Goal: Task Accomplishment & Management: Complete application form

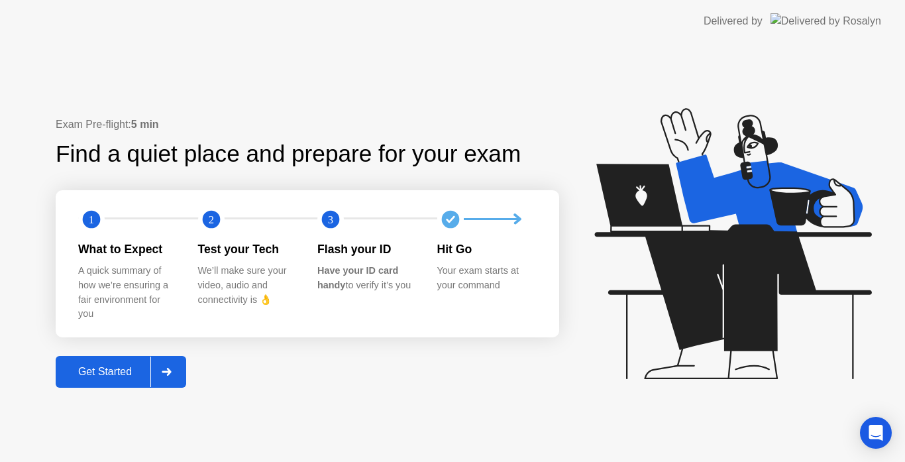
click at [123, 372] on div "Get Started" at bounding box center [105, 372] width 91 height 12
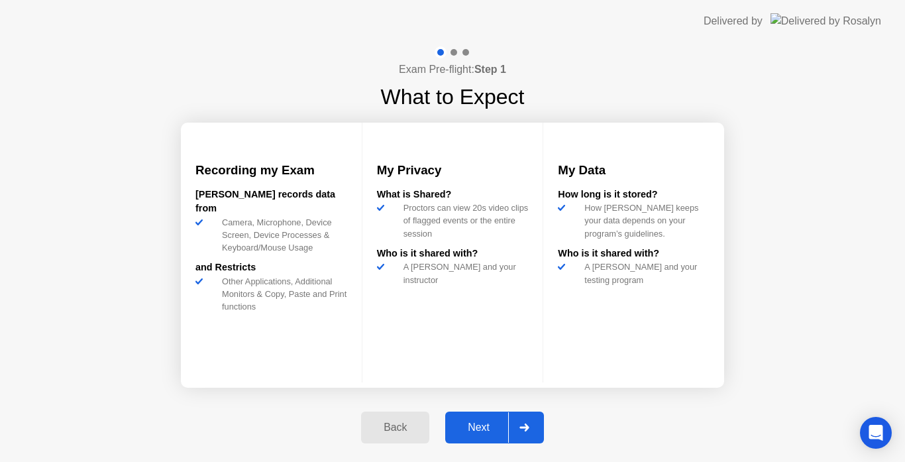
click at [522, 427] on icon at bounding box center [524, 427] width 9 height 8
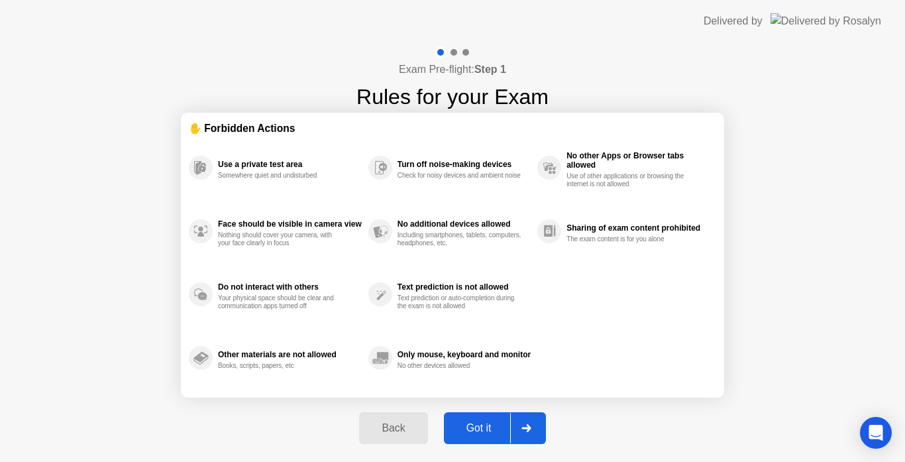
click at [525, 428] on icon at bounding box center [525, 428] width 9 height 8
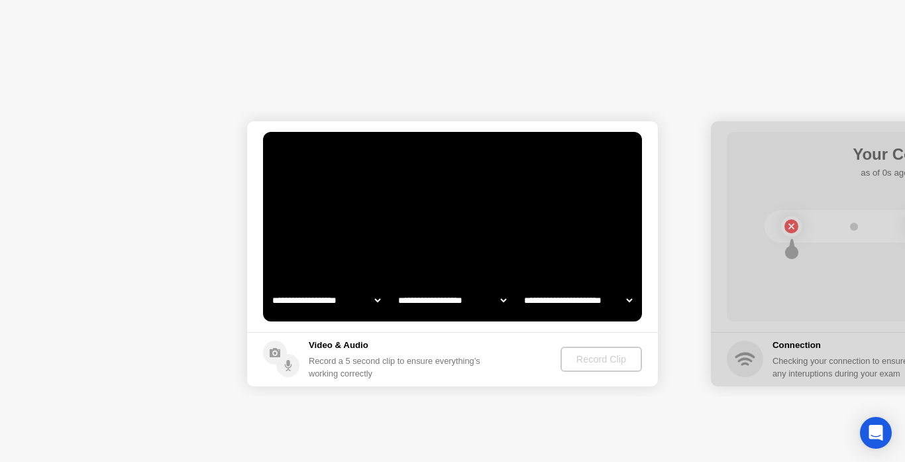
select select "**********"
select select "*******"
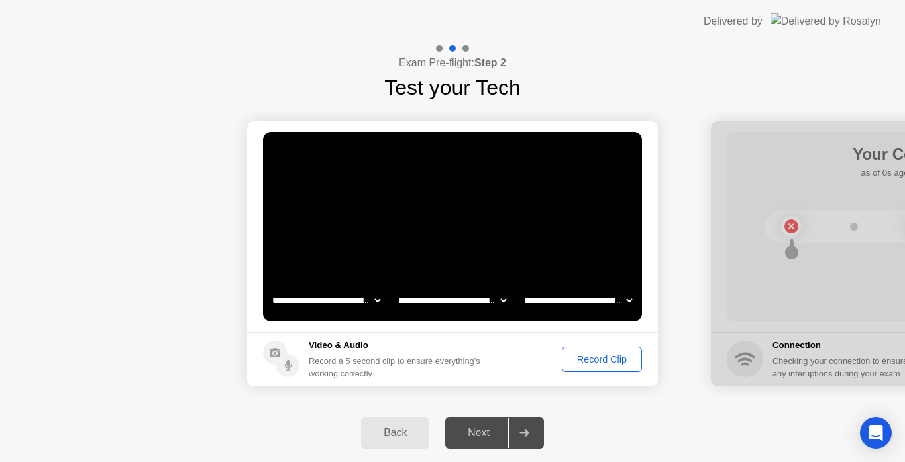
click at [598, 355] on div "Record Clip" at bounding box center [602, 359] width 71 height 11
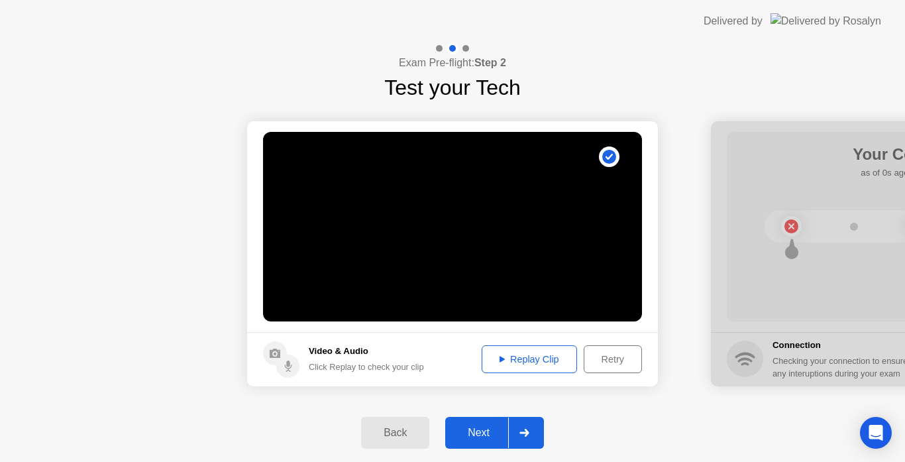
click at [598, 355] on div "Retry" at bounding box center [612, 359] width 49 height 11
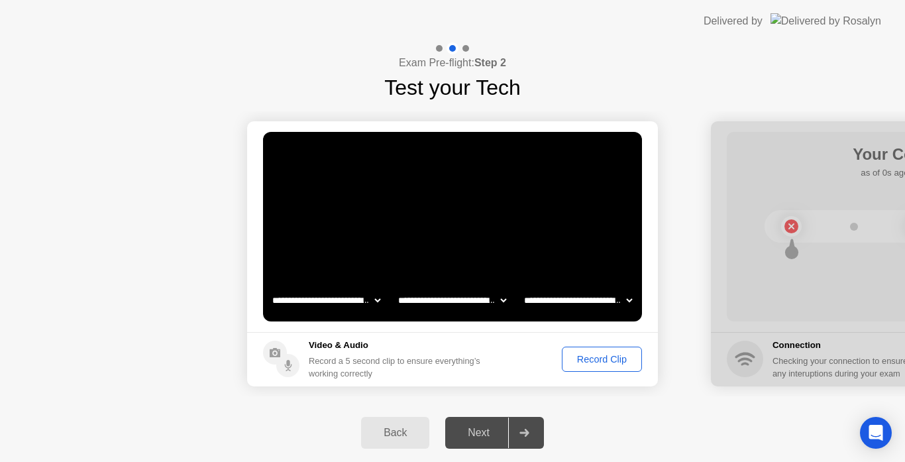
click at [598, 355] on div "Record Clip" at bounding box center [602, 359] width 71 height 11
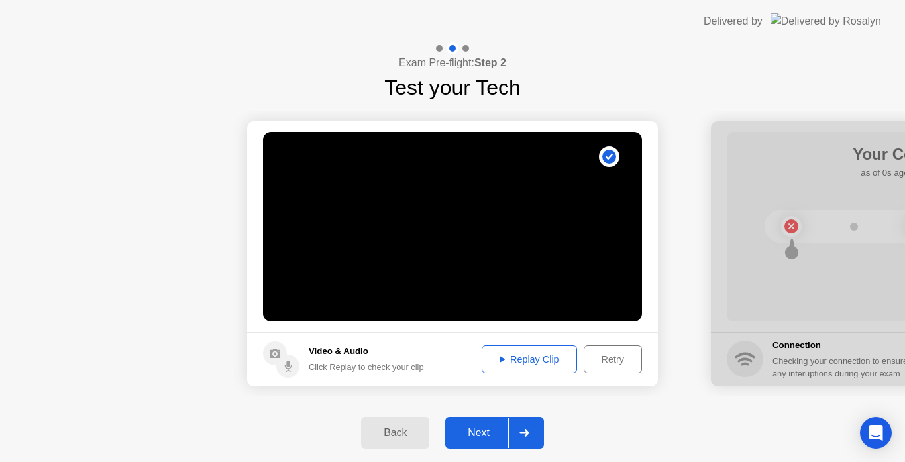
click at [483, 433] on div "Next" at bounding box center [478, 433] width 59 height 12
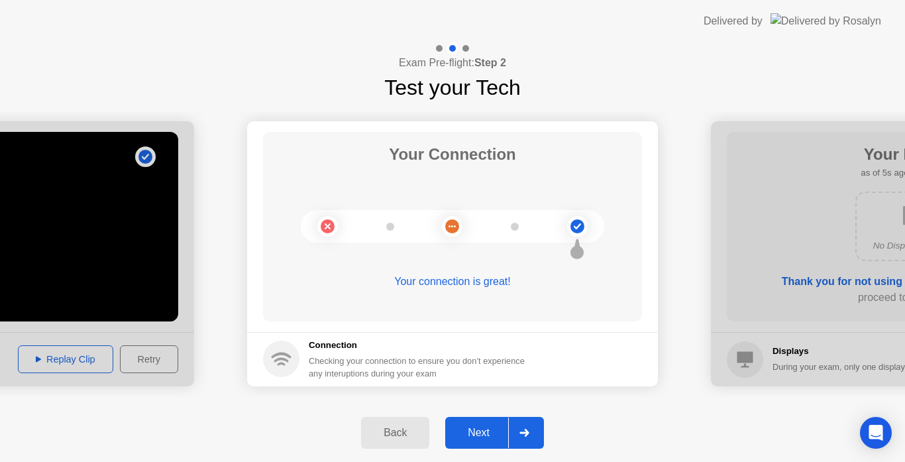
click at [483, 433] on div "Next" at bounding box center [478, 433] width 59 height 12
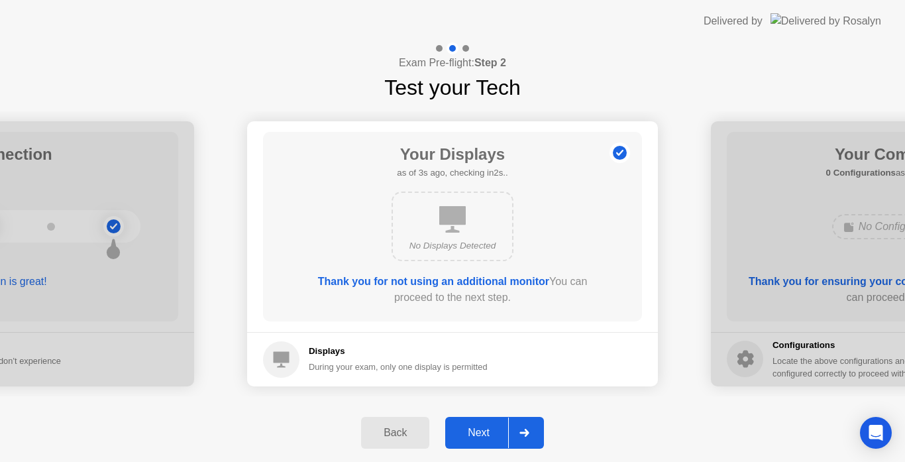
click at [483, 433] on div "Next" at bounding box center [478, 433] width 59 height 12
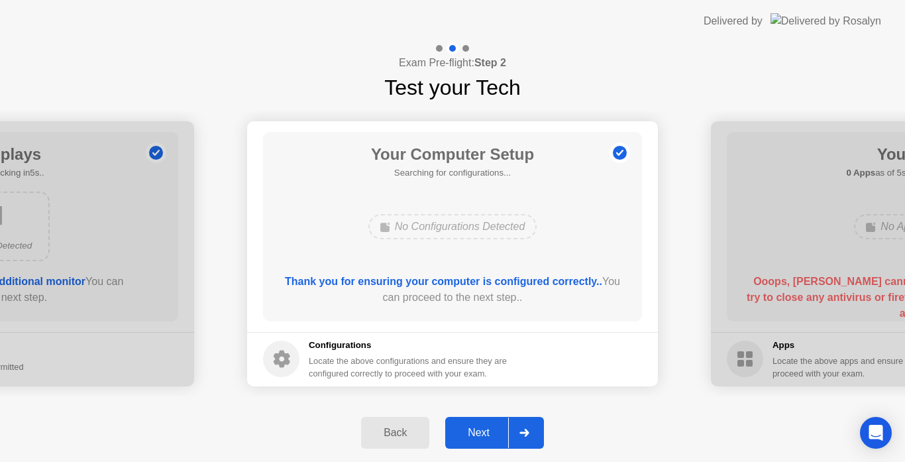
click at [483, 433] on div "Next" at bounding box center [478, 433] width 59 height 12
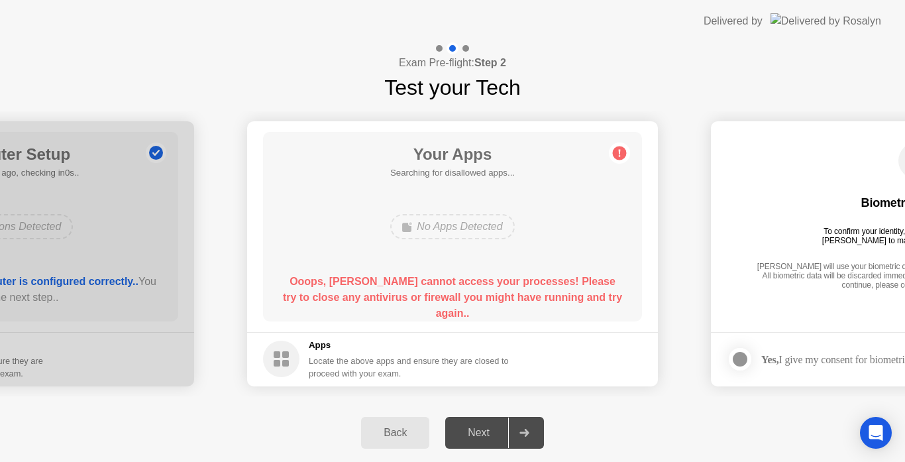
click at [600, 427] on div "Back Next" at bounding box center [452, 433] width 905 height 58
click at [516, 430] on div at bounding box center [524, 432] width 32 height 30
click at [480, 429] on div "Next" at bounding box center [478, 433] width 59 height 12
click at [618, 160] on icon at bounding box center [619, 152] width 21 height 21
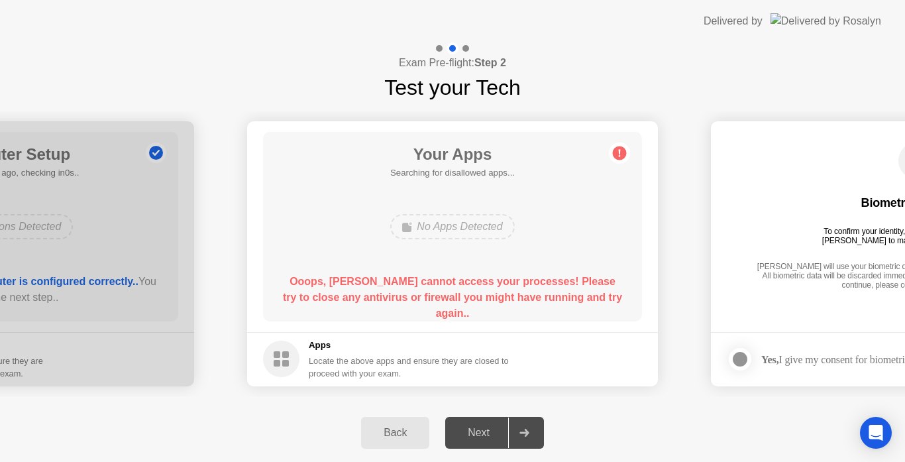
drag, startPoint x: 614, startPoint y: 229, endPoint x: 612, endPoint y: 254, distance: 25.3
click at [612, 254] on div "Your Apps Searching for disallowed apps... No Apps Detected Ooops, [PERSON_NAME…" at bounding box center [452, 227] width 379 height 190
click at [389, 430] on div "Back" at bounding box center [395, 433] width 60 height 12
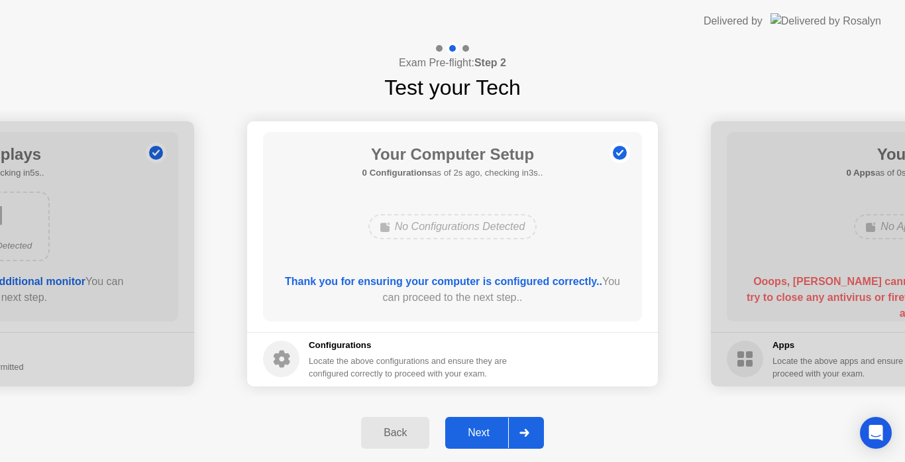
click at [480, 428] on div "Next" at bounding box center [478, 433] width 59 height 12
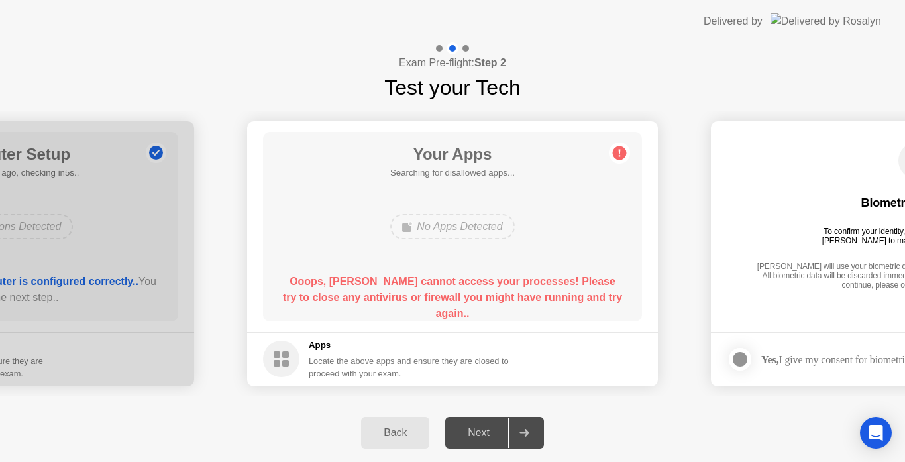
click at [535, 423] on div at bounding box center [524, 432] width 32 height 30
click at [401, 429] on div "Back" at bounding box center [395, 433] width 60 height 12
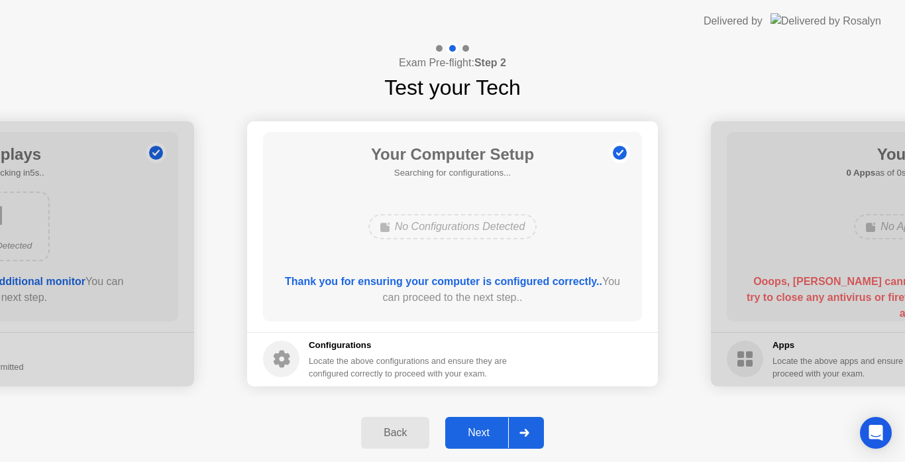
click at [401, 429] on div "Back" at bounding box center [395, 433] width 60 height 12
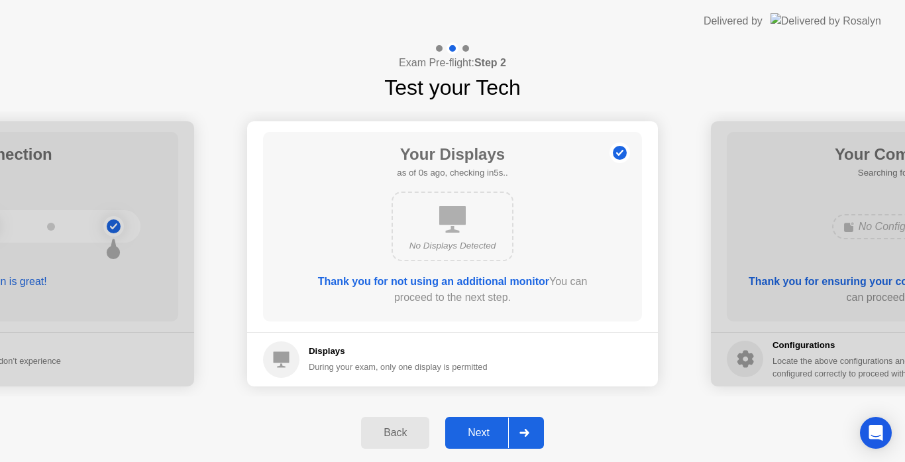
click at [401, 429] on div "Back" at bounding box center [395, 433] width 60 height 12
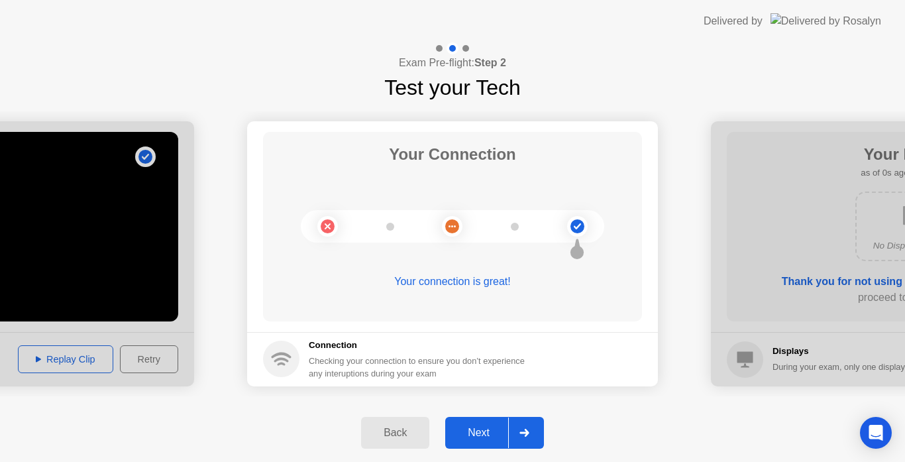
click at [401, 429] on div "Back" at bounding box center [395, 433] width 60 height 12
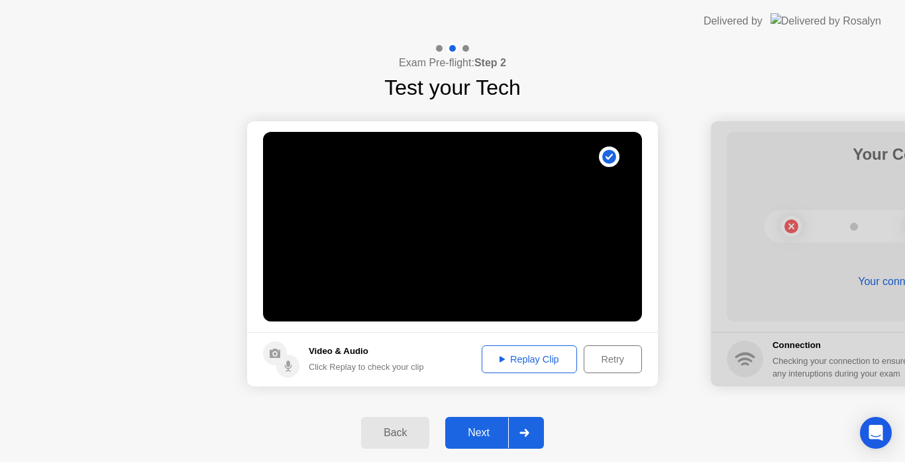
click at [401, 429] on div "Back" at bounding box center [395, 433] width 60 height 12
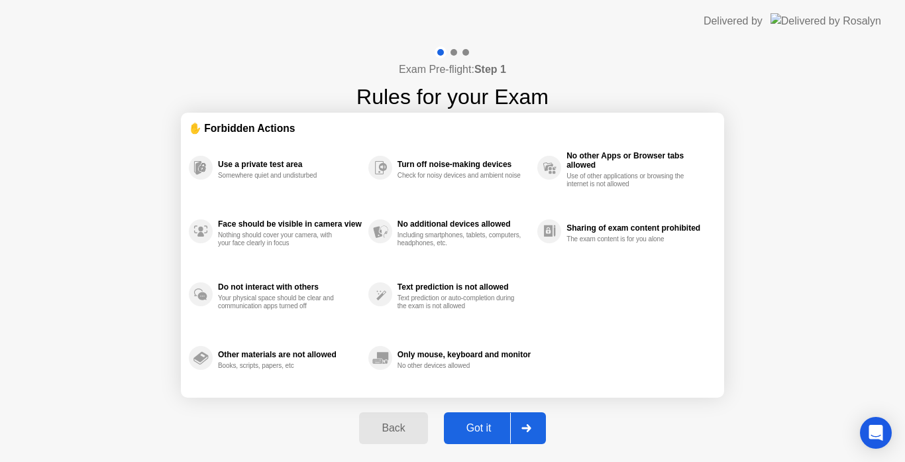
click at [401, 429] on div "Back" at bounding box center [393, 428] width 60 height 12
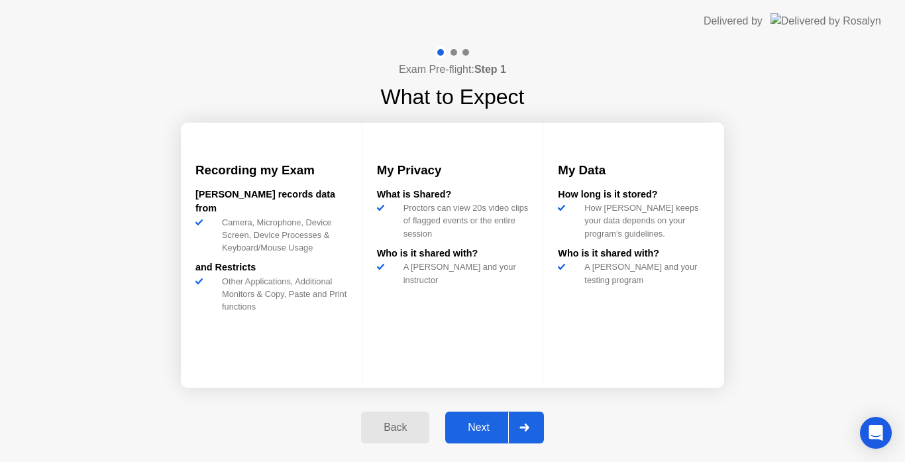
click at [401, 429] on div "Back" at bounding box center [395, 427] width 60 height 12
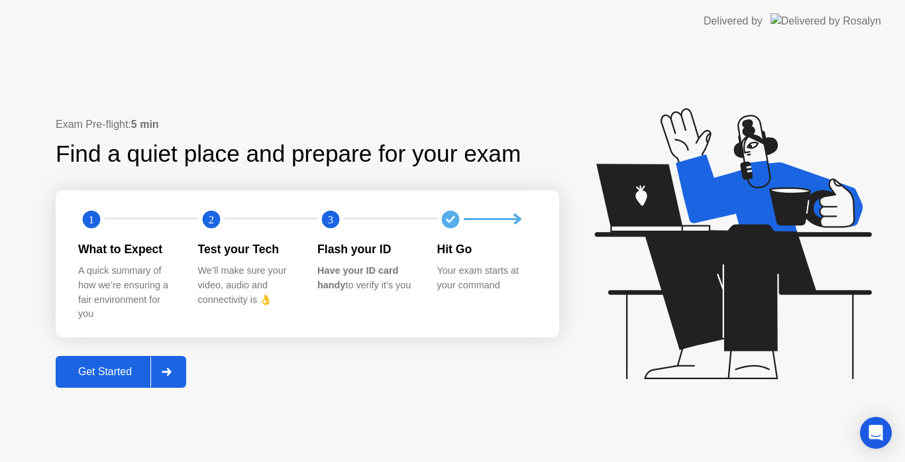
click at [401, 429] on div "Exam Pre-flight: 5 min Find a quiet place and prepare for your exam 1 2 3 What …" at bounding box center [452, 251] width 905 height 419
click at [171, 368] on icon at bounding box center [167, 372] width 10 height 8
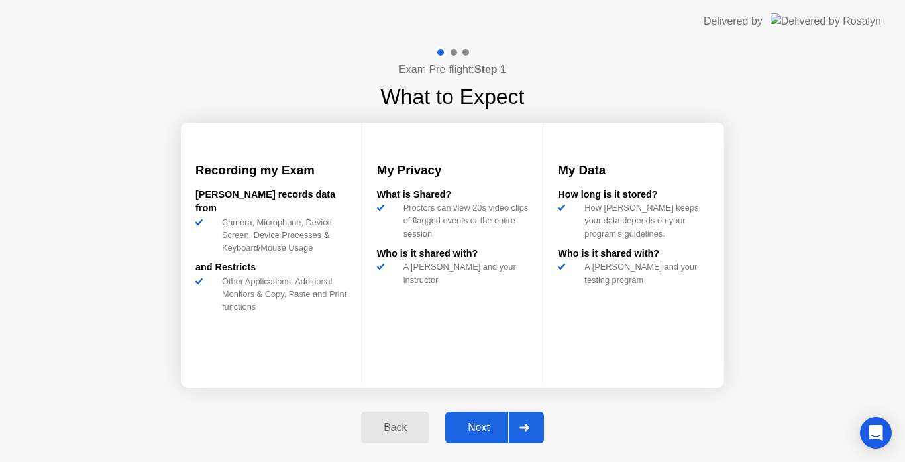
click at [485, 425] on div "Next" at bounding box center [478, 427] width 59 height 12
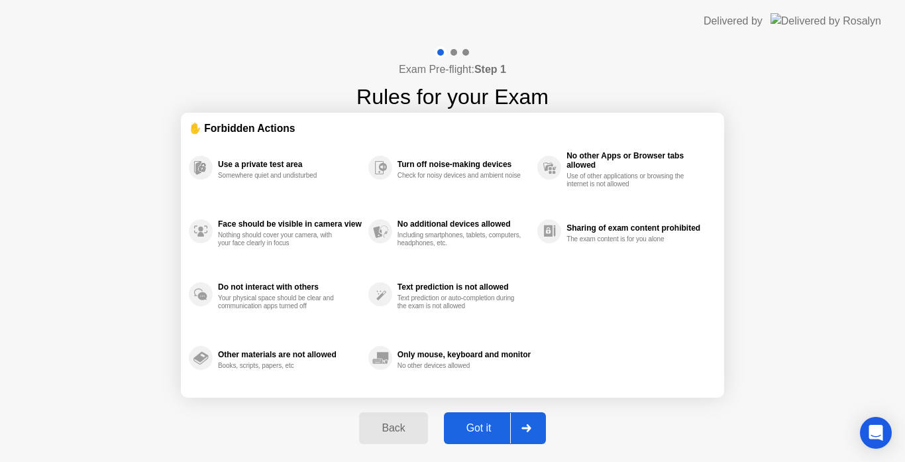
click at [485, 425] on div "Got it" at bounding box center [479, 428] width 62 height 12
select select "**********"
select select "*******"
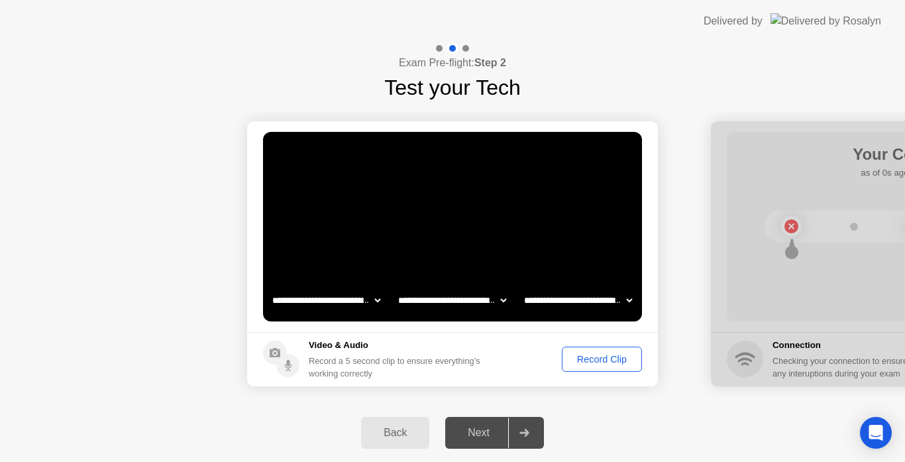
click at [590, 354] on div "Record Clip" at bounding box center [602, 359] width 71 height 11
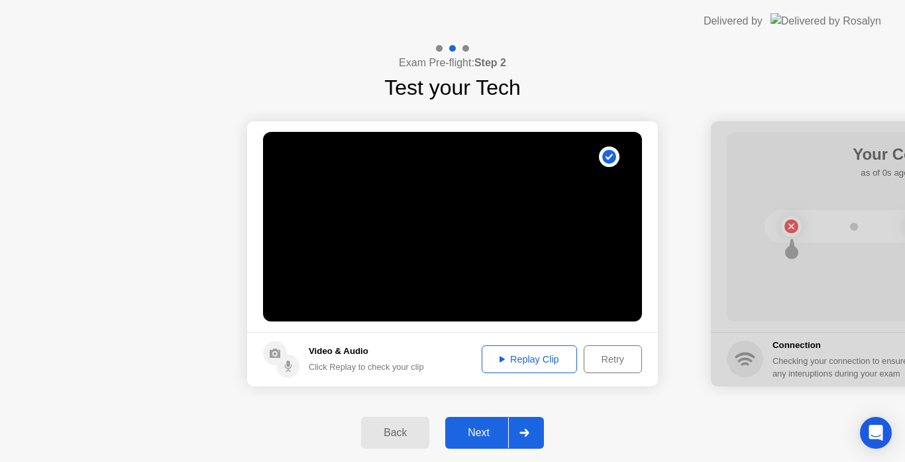
click at [528, 432] on icon at bounding box center [524, 433] width 9 height 8
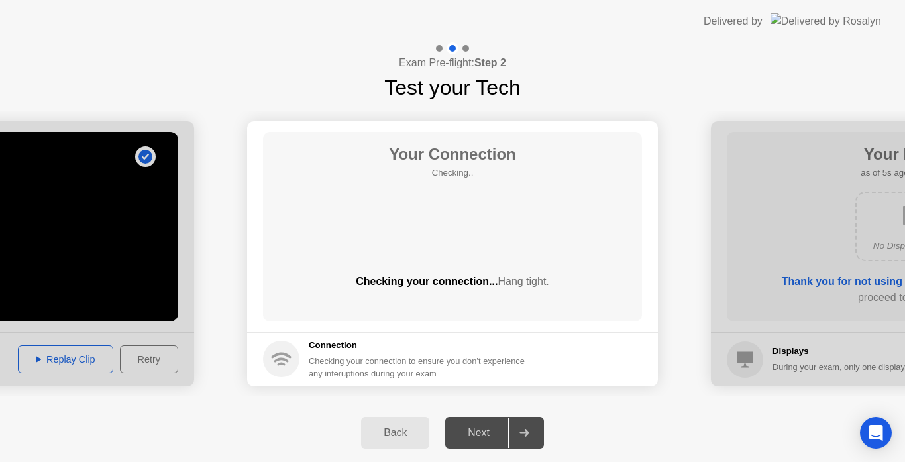
click at [528, 432] on icon at bounding box center [524, 433] width 9 height 8
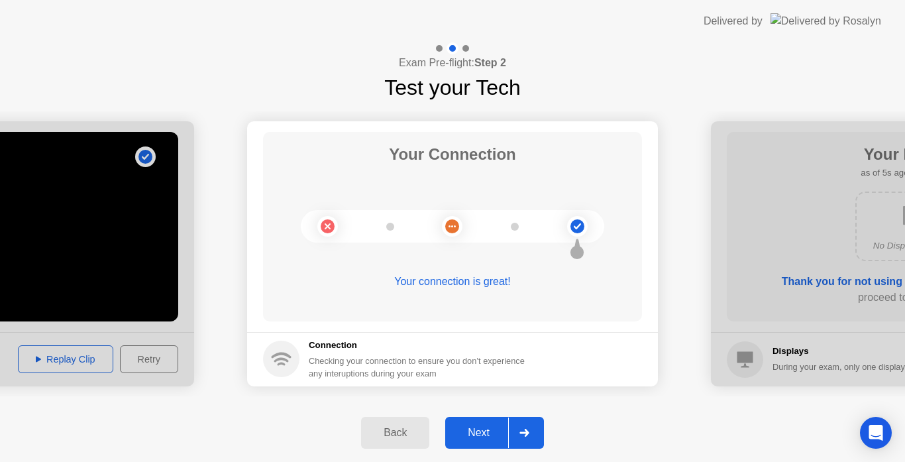
click at [528, 432] on icon at bounding box center [524, 433] width 9 height 8
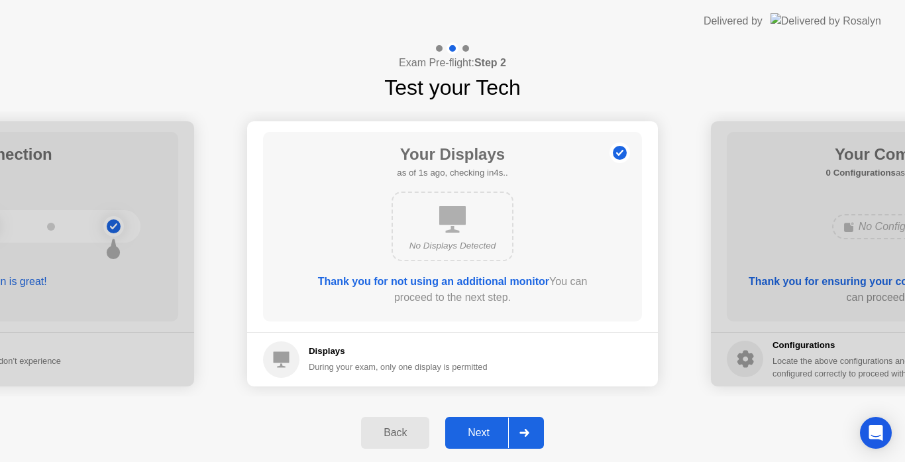
click at [524, 435] on icon at bounding box center [525, 433] width 10 height 8
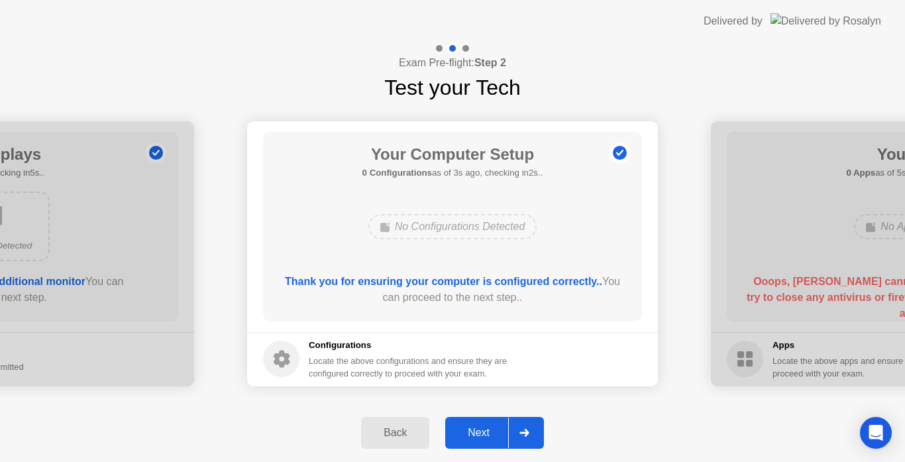
click at [524, 435] on icon at bounding box center [525, 433] width 10 height 8
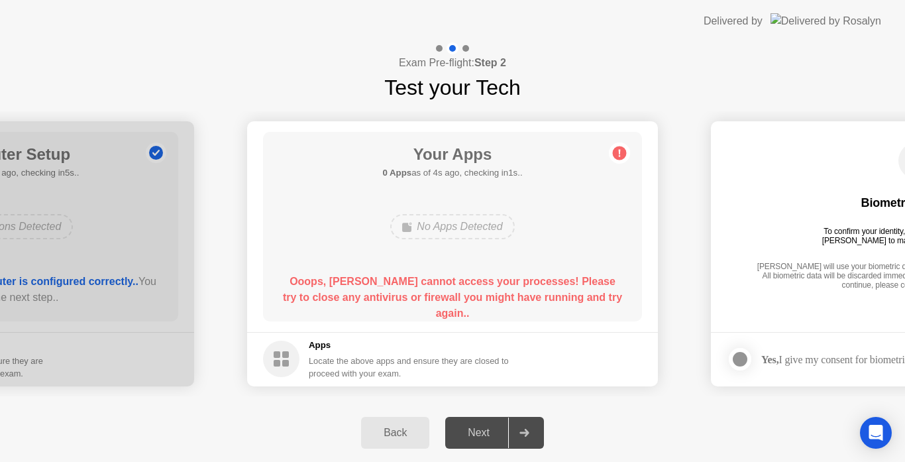
drag, startPoint x: 495, startPoint y: 359, endPoint x: 511, endPoint y: 357, distance: 16.1
click at [510, 357] on div "Locate the above apps and ensure they are closed to proceed with your exam." at bounding box center [409, 367] width 201 height 25
click at [490, 435] on div "Next" at bounding box center [478, 433] width 59 height 12
click at [480, 431] on div "Next" at bounding box center [478, 433] width 59 height 12
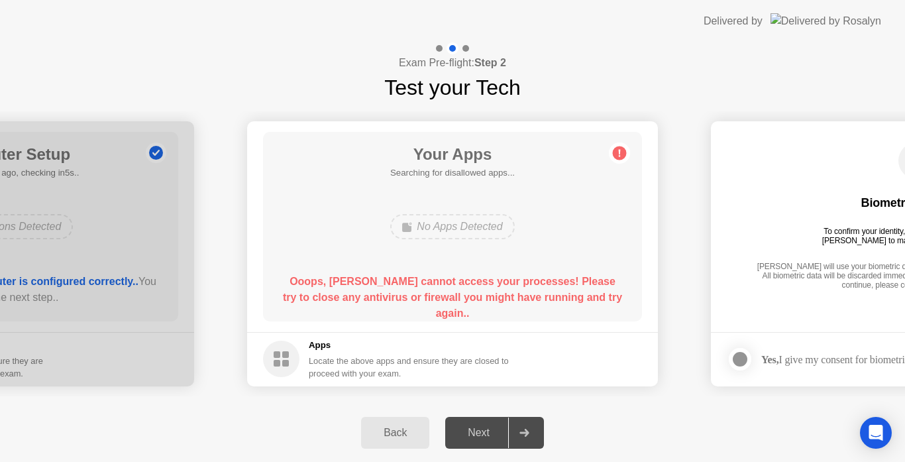
click at [421, 231] on div "No Apps Detected" at bounding box center [452, 226] width 124 height 25
click at [394, 434] on div "Back" at bounding box center [395, 433] width 60 height 12
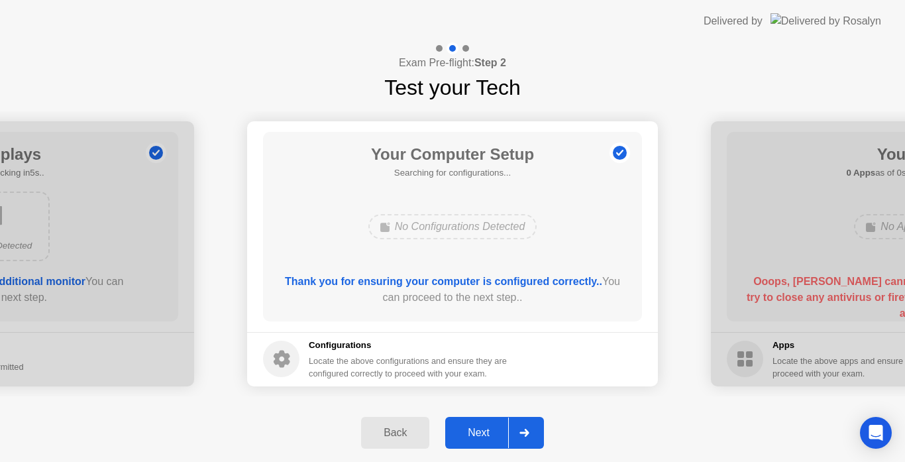
click at [492, 441] on button "Next" at bounding box center [494, 433] width 99 height 32
